Goal: Task Accomplishment & Management: Use online tool/utility

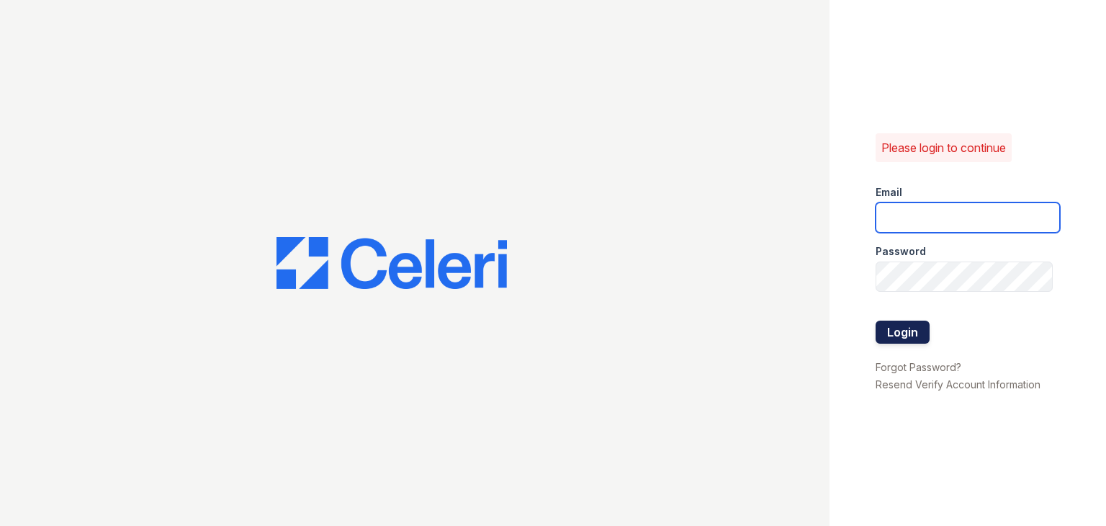
type input "[PERSON_NAME][EMAIL_ADDRESS][DOMAIN_NAME]"
click at [905, 333] on button "Login" at bounding box center [903, 332] width 54 height 23
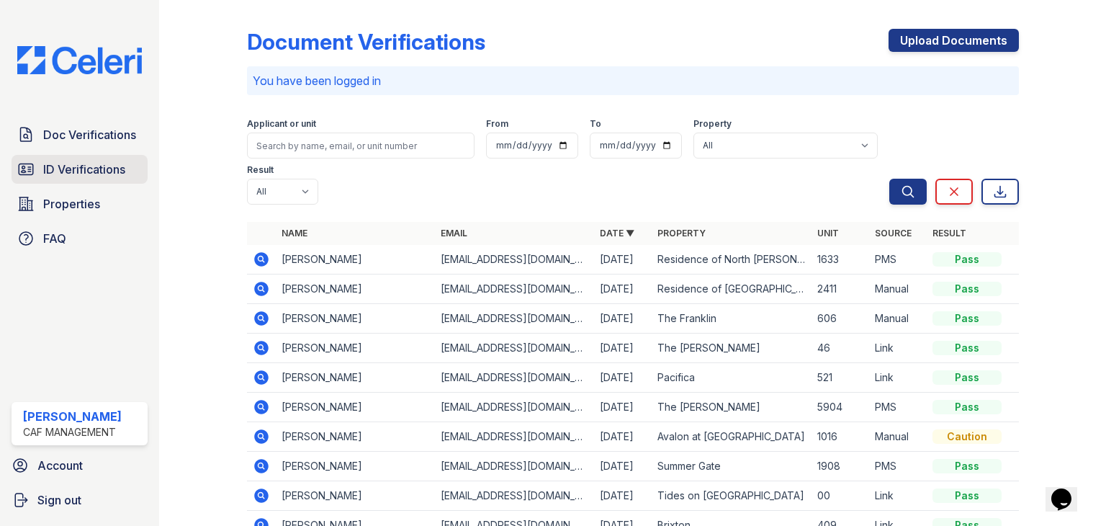
click at [78, 165] on span "ID Verifications" at bounding box center [84, 169] width 82 height 17
